Goal: Find specific page/section: Find specific page/section

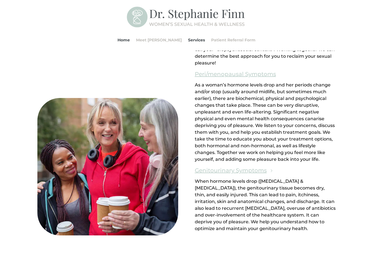
scroll to position [608, 0]
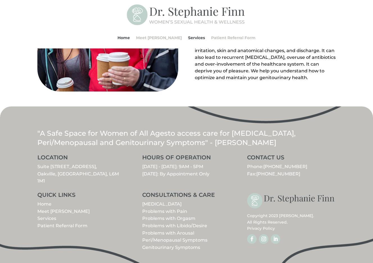
click at [69, 223] on link "Patient Referral Form" at bounding box center [62, 225] width 50 height 5
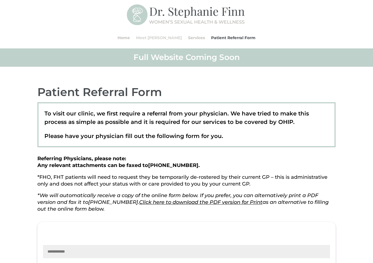
click at [159, 38] on link "Meet [PERSON_NAME]" at bounding box center [159, 37] width 46 height 21
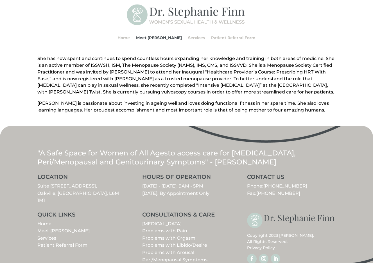
scroll to position [213, 0]
